Goal: Transaction & Acquisition: Purchase product/service

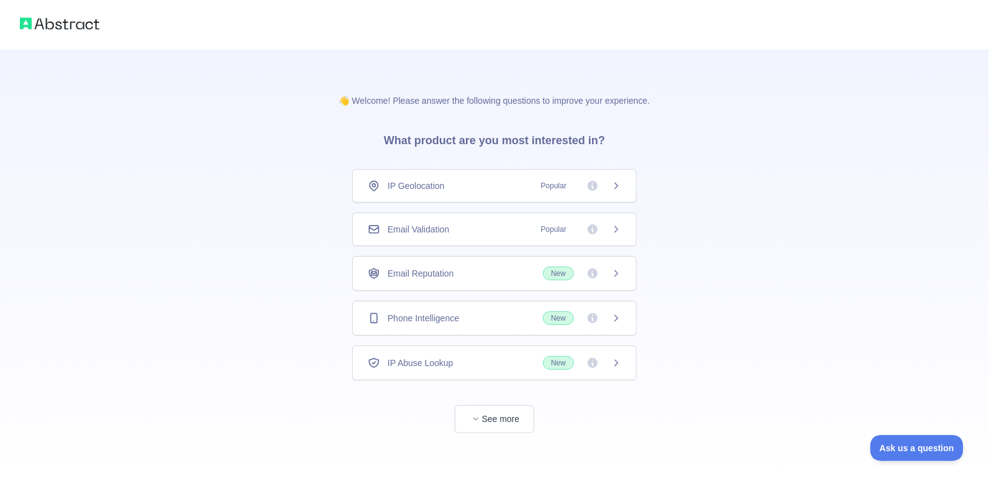
click at [454, 223] on div "Email Validation Popular" at bounding box center [495, 229] width 254 height 12
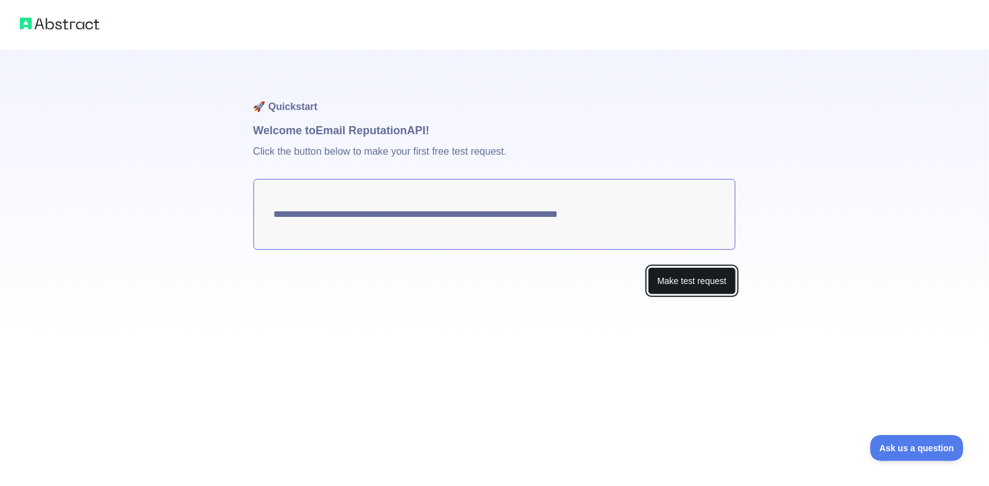
click at [694, 267] on button "Make test request" at bounding box center [692, 281] width 88 height 28
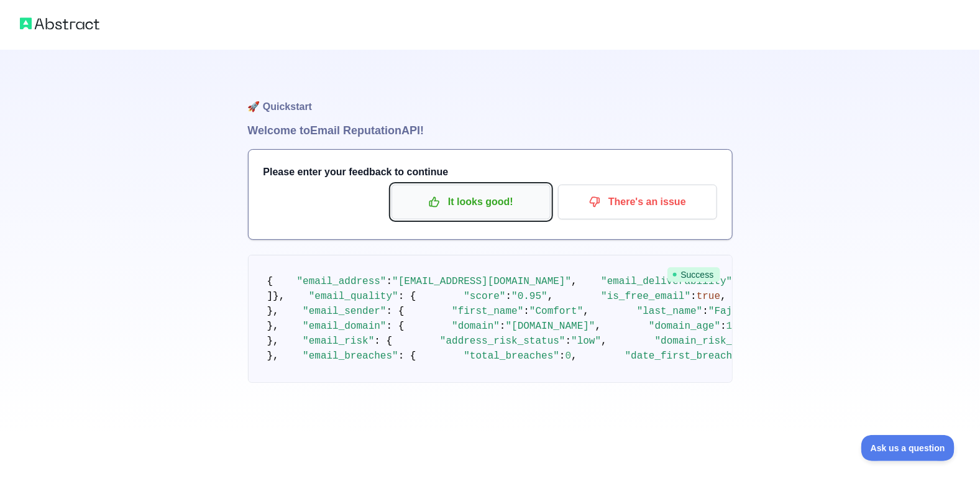
click at [452, 191] on p "It looks good!" at bounding box center [471, 201] width 140 height 21
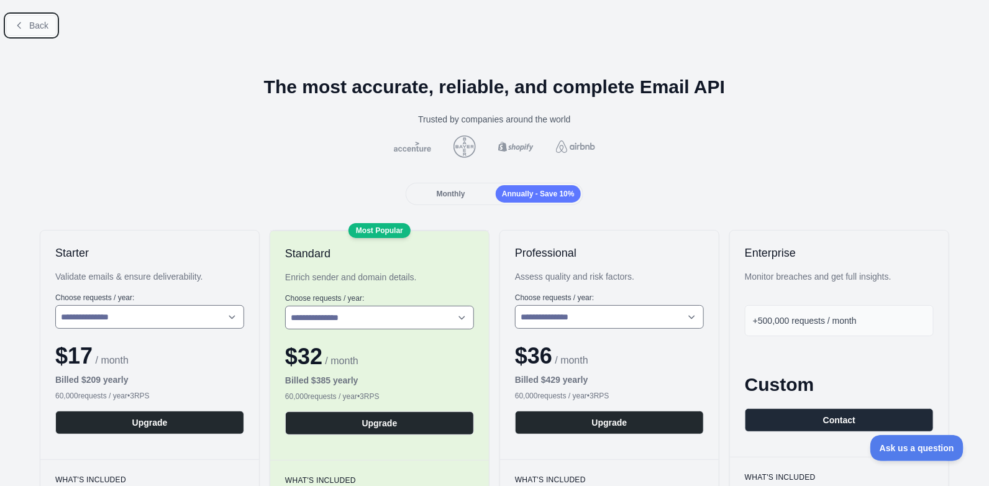
click at [19, 19] on button "Back" at bounding box center [31, 25] width 50 height 21
